Goal: Transaction & Acquisition: Purchase product/service

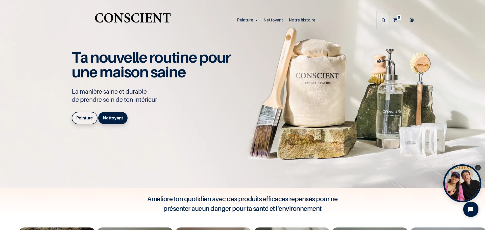
scroll to position [329, 0]
click at [80, 117] on b "Peinture" at bounding box center [84, 118] width 17 height 5
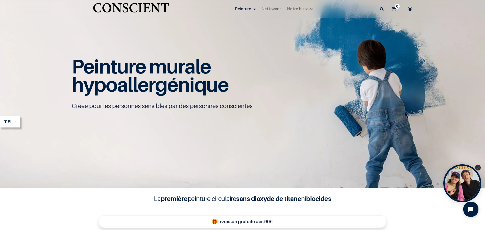
scroll to position [329, 0]
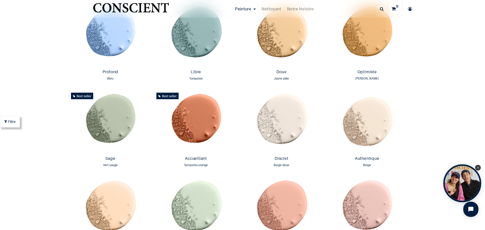
scroll to position [433, 0]
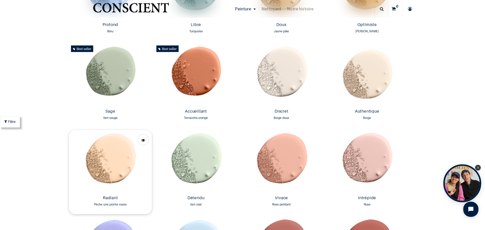
click at [108, 159] on img at bounding box center [110, 161] width 83 height 63
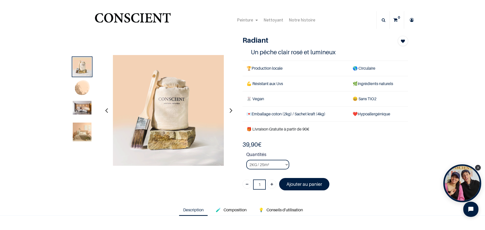
click at [79, 133] on img at bounding box center [82, 132] width 19 height 19
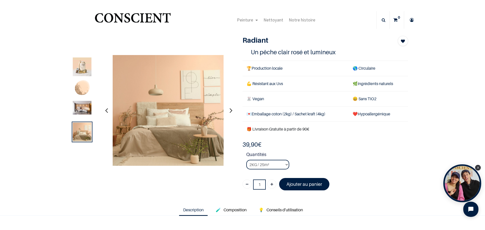
click at [84, 108] on img at bounding box center [82, 108] width 19 height 14
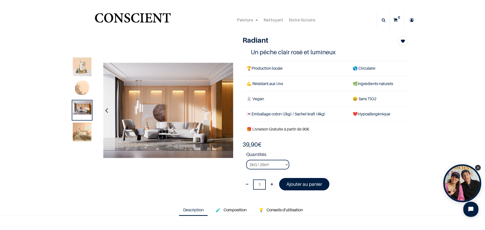
click at [79, 131] on img at bounding box center [82, 132] width 19 height 19
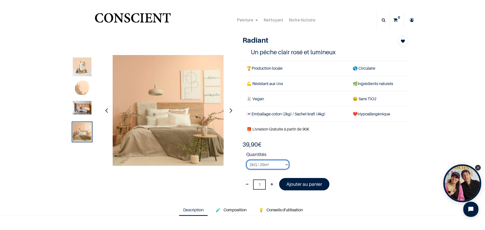
click at [284, 164] on select "2KG / 25m² 4KG / 50m² 8KG / 100m² Testeur" at bounding box center [267, 165] width 43 height 10
click at [246, 160] on select "2KG / 25m² 4KG / 50m² 8KG / 100m² Testeur" at bounding box center [267, 165] width 43 height 10
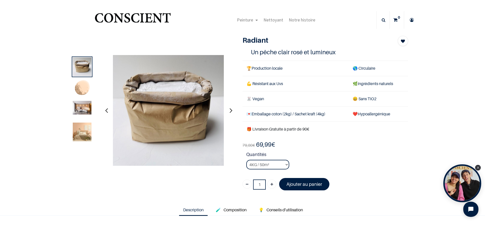
click at [310, 153] on strong "Quantités" at bounding box center [327, 155] width 162 height 9
click at [285, 164] on select "2KG / 25m² 4KG / 50m² 8KG / 100m² Testeur" at bounding box center [267, 165] width 43 height 10
click at [302, 158] on strong "Quantités" at bounding box center [327, 155] width 162 height 9
click at [78, 131] on img at bounding box center [82, 132] width 19 height 19
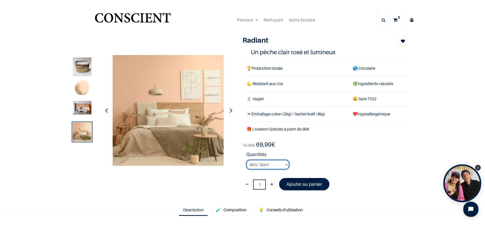
click at [285, 164] on select "2KG / 25m² 4KG / 50m² 8KG / 100m² Testeur" at bounding box center [267, 165] width 43 height 10
select select "28"
click at [246, 160] on select "2KG / 25m² 4KG / 50m² 8KG / 100m² Testeur" at bounding box center [267, 165] width 43 height 10
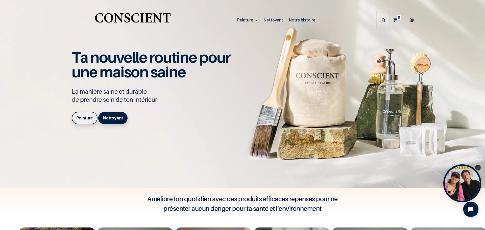
click at [85, 116] on b "Peinture" at bounding box center [84, 118] width 17 height 5
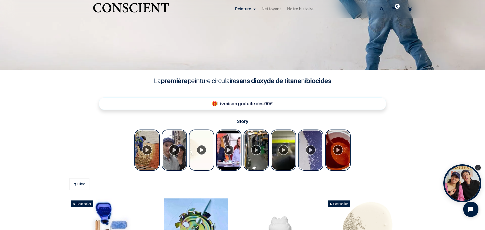
scroll to position [447, 0]
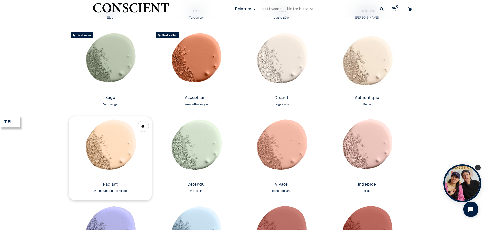
click at [111, 147] on img at bounding box center [110, 148] width 83 height 63
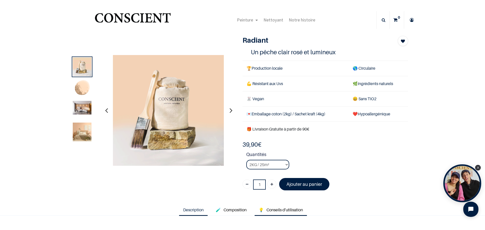
click at [281, 209] on span "Conseils d'utilisation" at bounding box center [285, 210] width 36 height 5
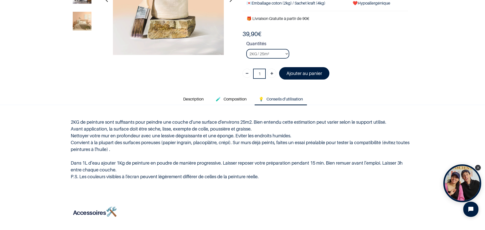
scroll to position [91, 0]
